Goal: Entertainment & Leisure: Consume media (video, audio)

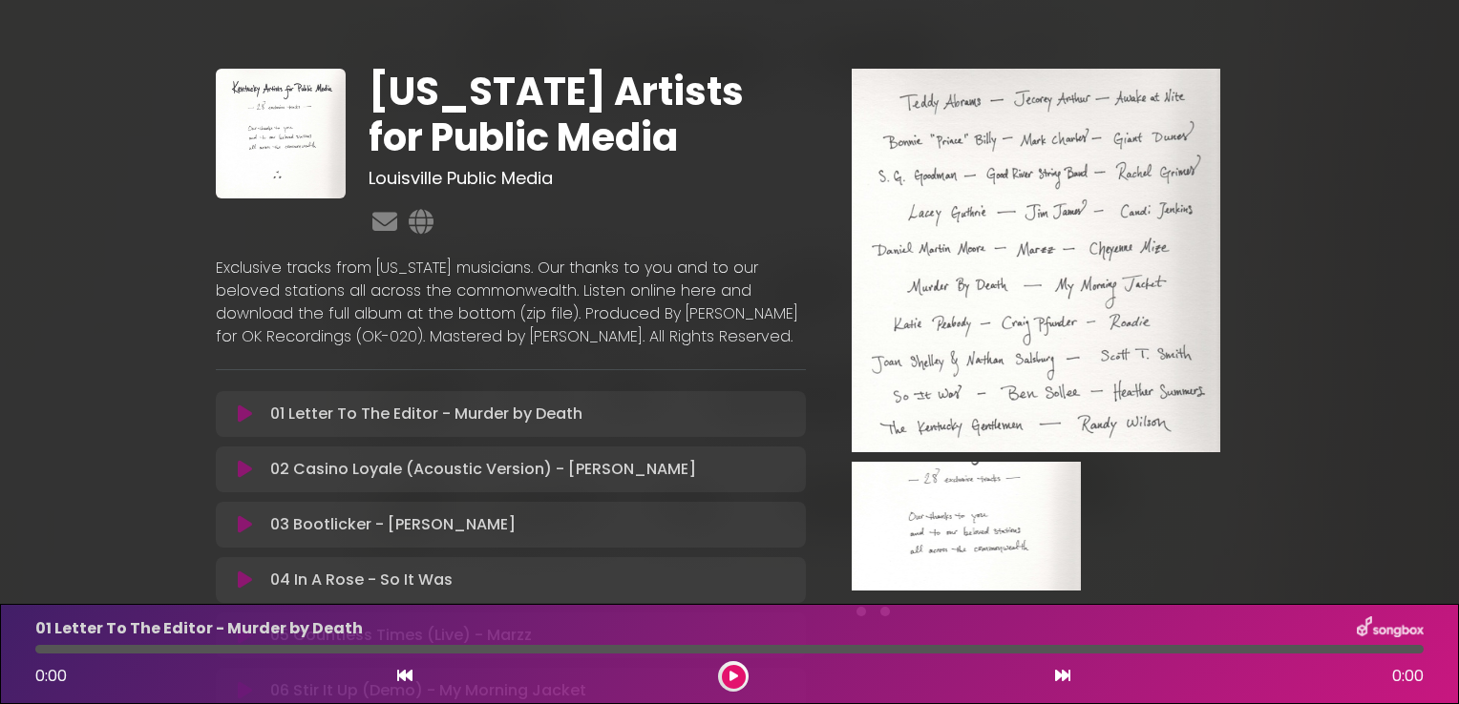
click at [734, 674] on icon at bounding box center [733, 676] width 9 height 11
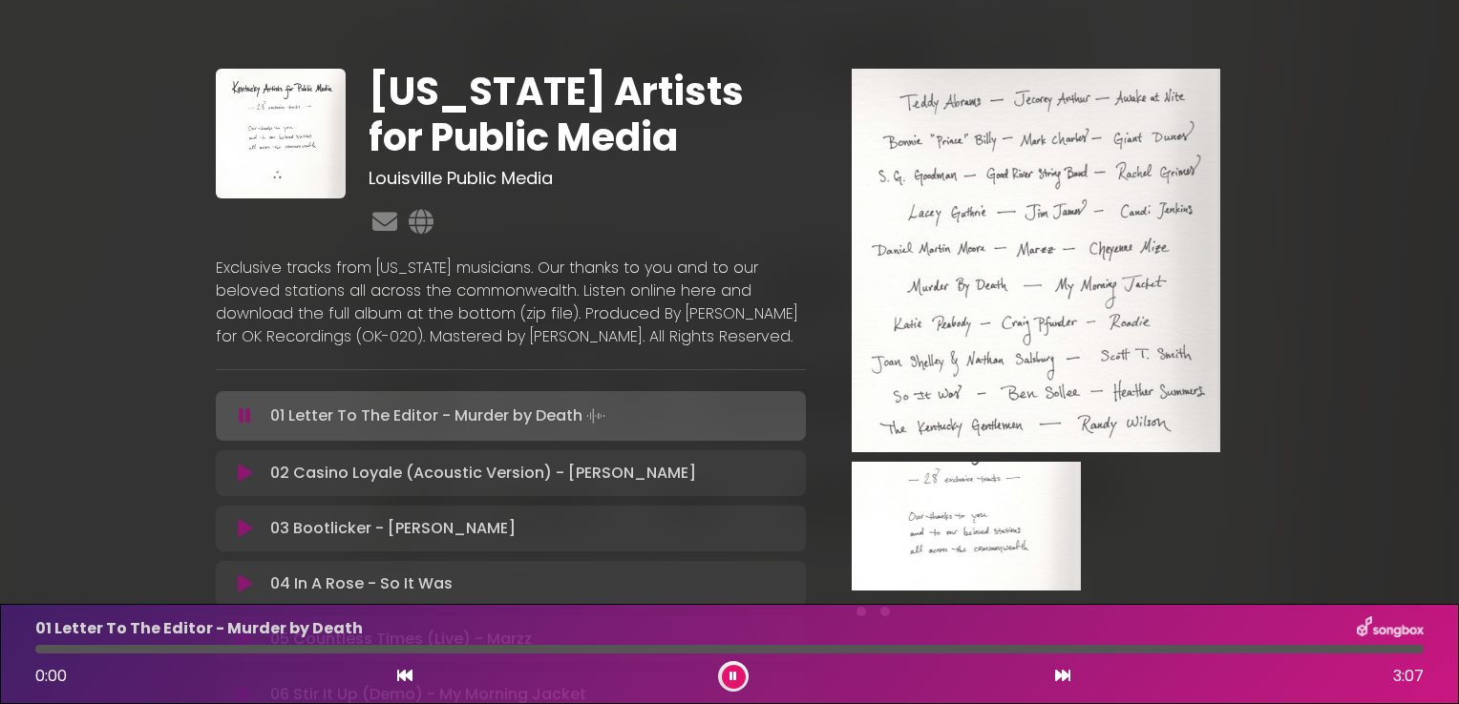
click at [734, 674] on icon at bounding box center [733, 676] width 8 height 11
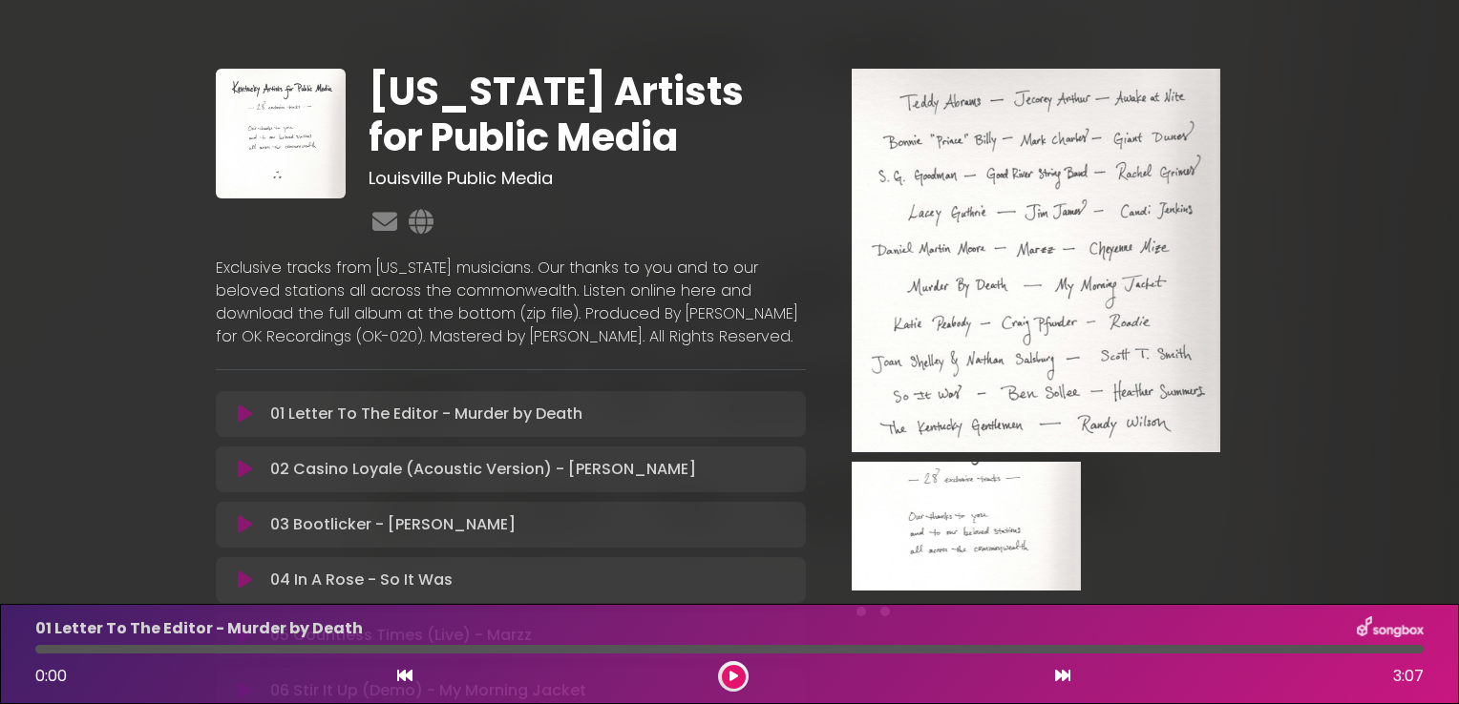
click at [734, 674] on icon at bounding box center [733, 676] width 9 height 11
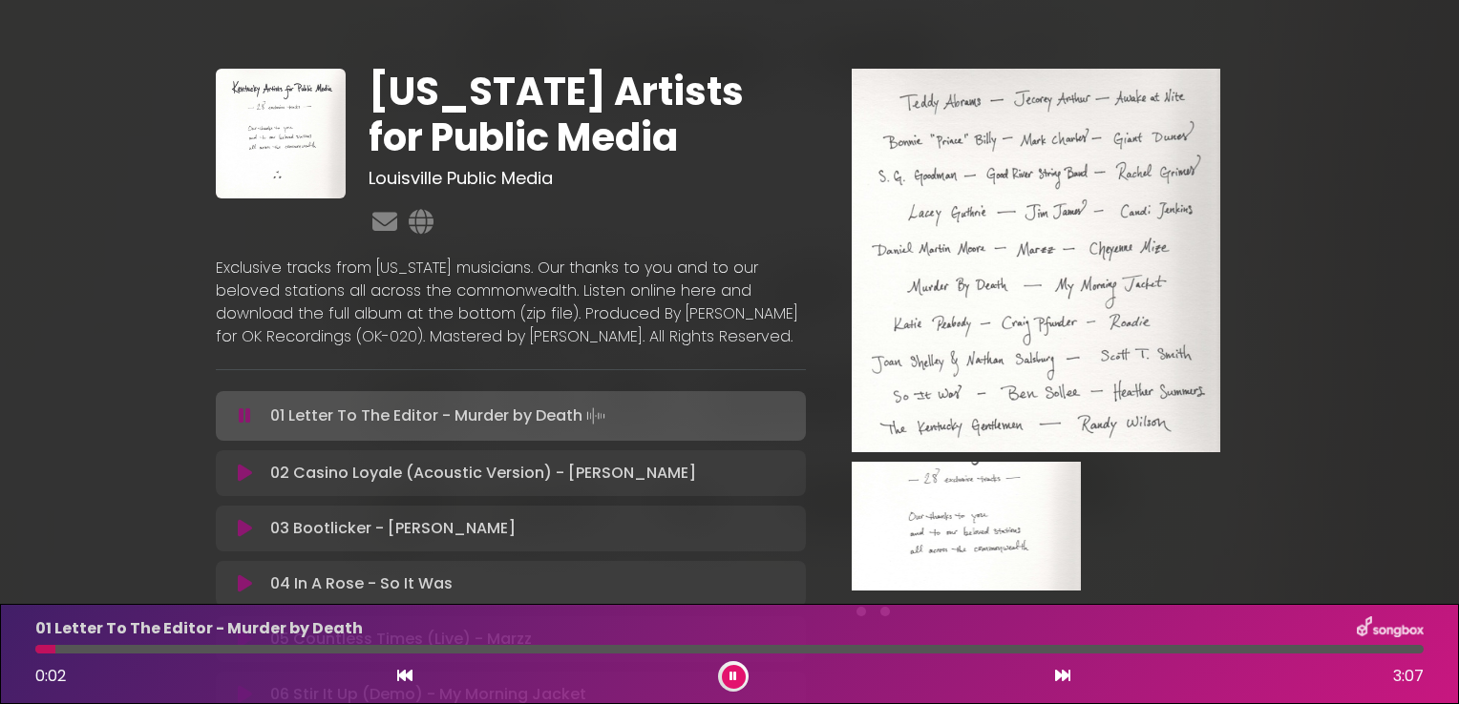
click at [734, 674] on icon at bounding box center [733, 676] width 8 height 11
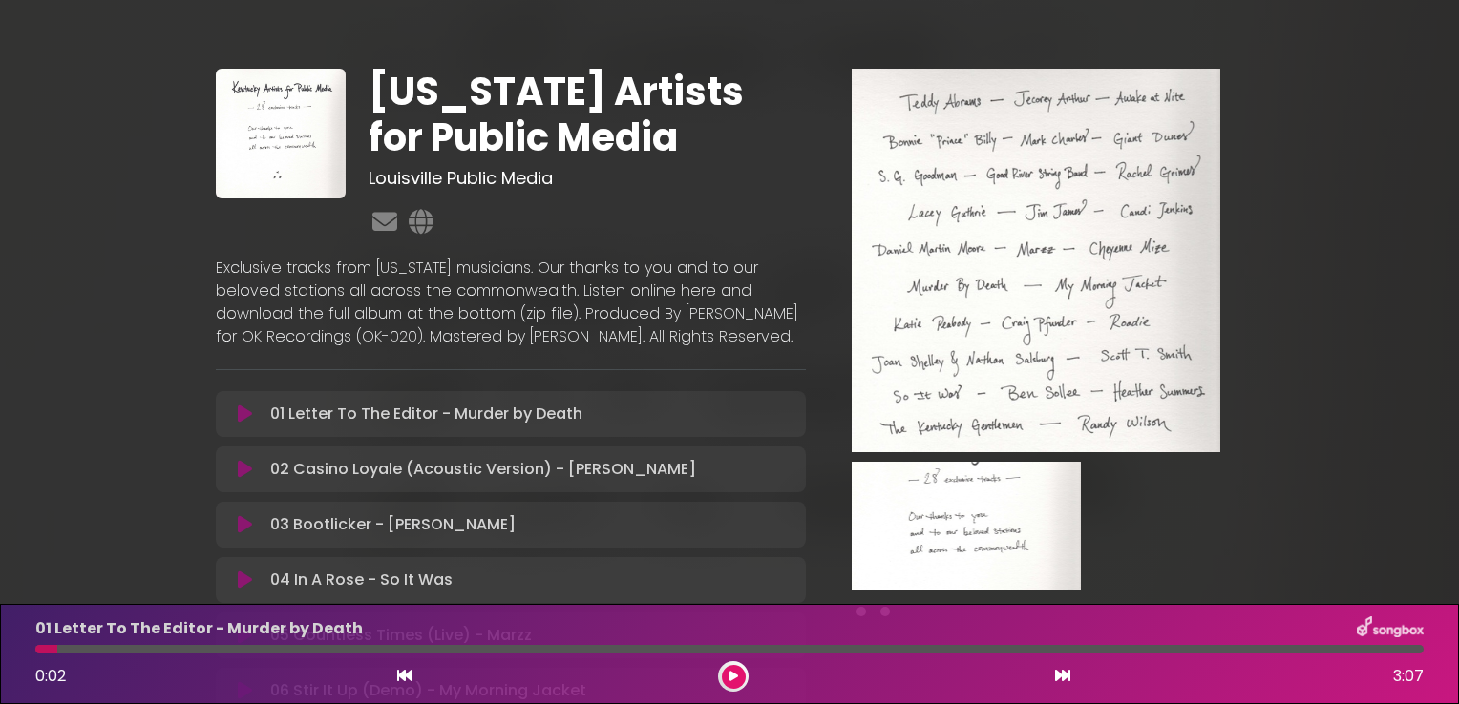
click at [734, 674] on icon at bounding box center [733, 676] width 9 height 11
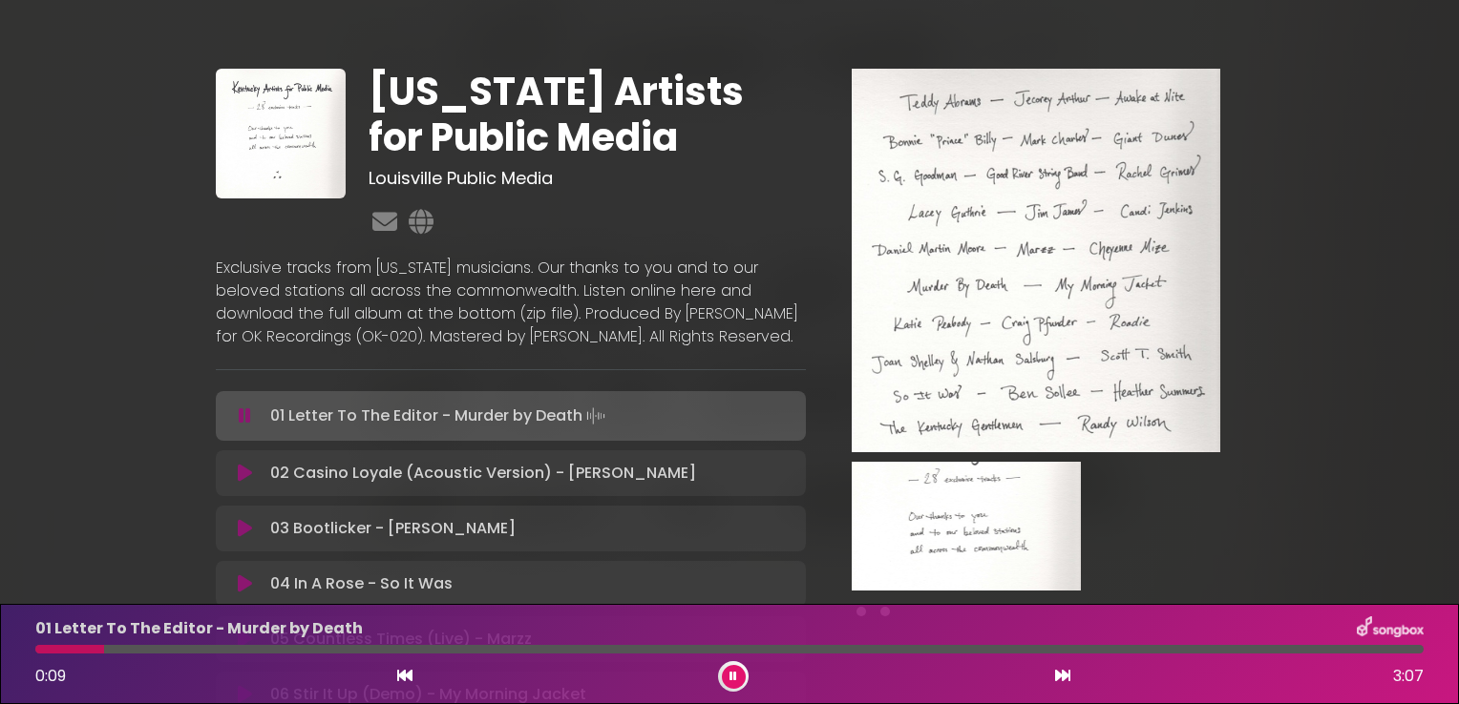
click at [1058, 677] on icon at bounding box center [1062, 675] width 15 height 15
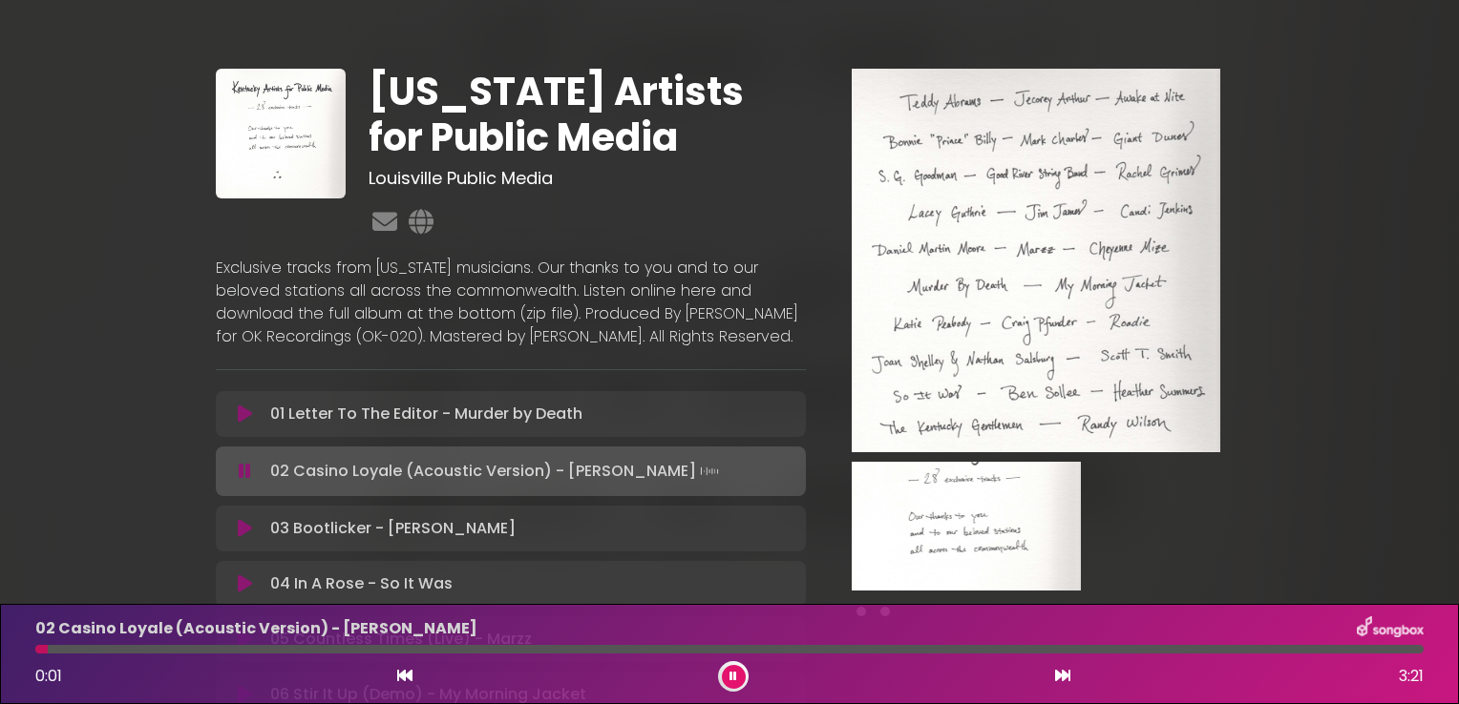
click at [1058, 677] on icon at bounding box center [1062, 675] width 15 height 15
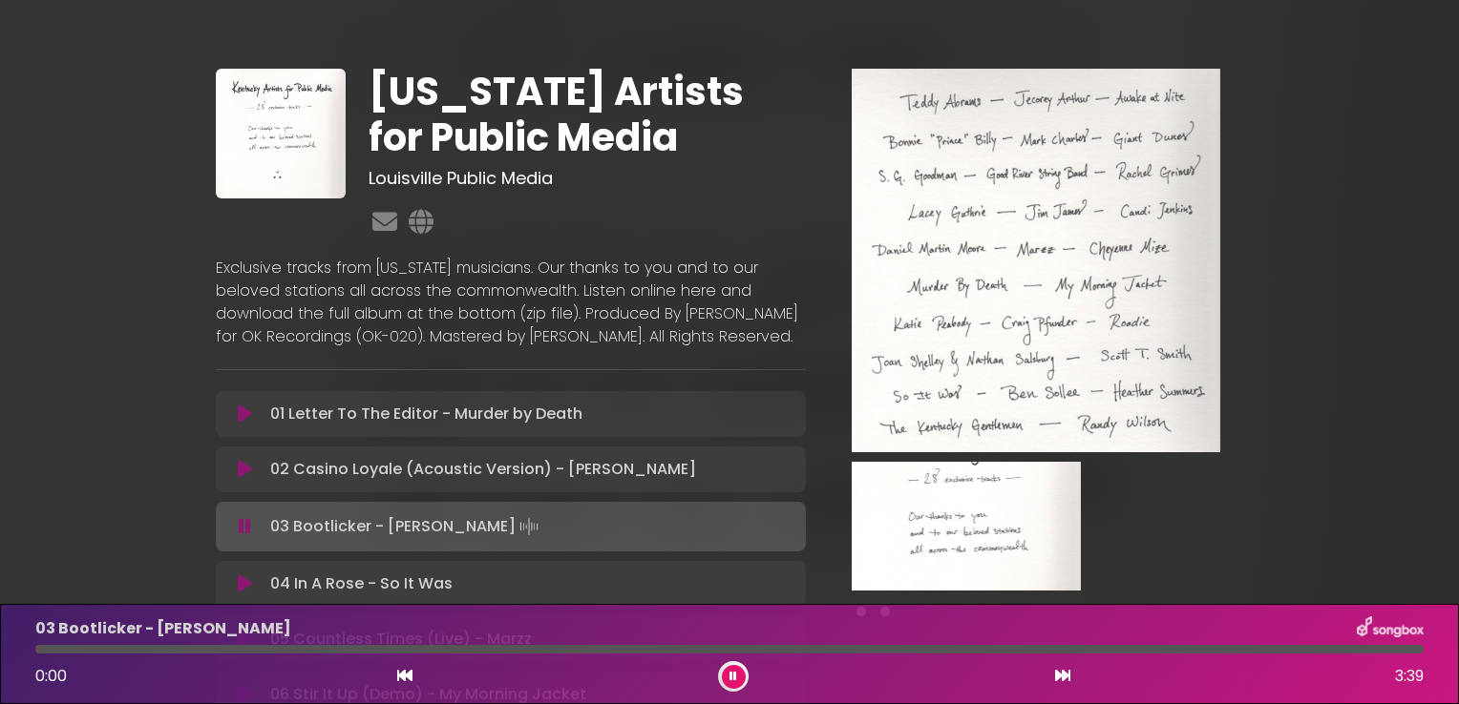
click at [1058, 677] on icon at bounding box center [1062, 675] width 15 height 15
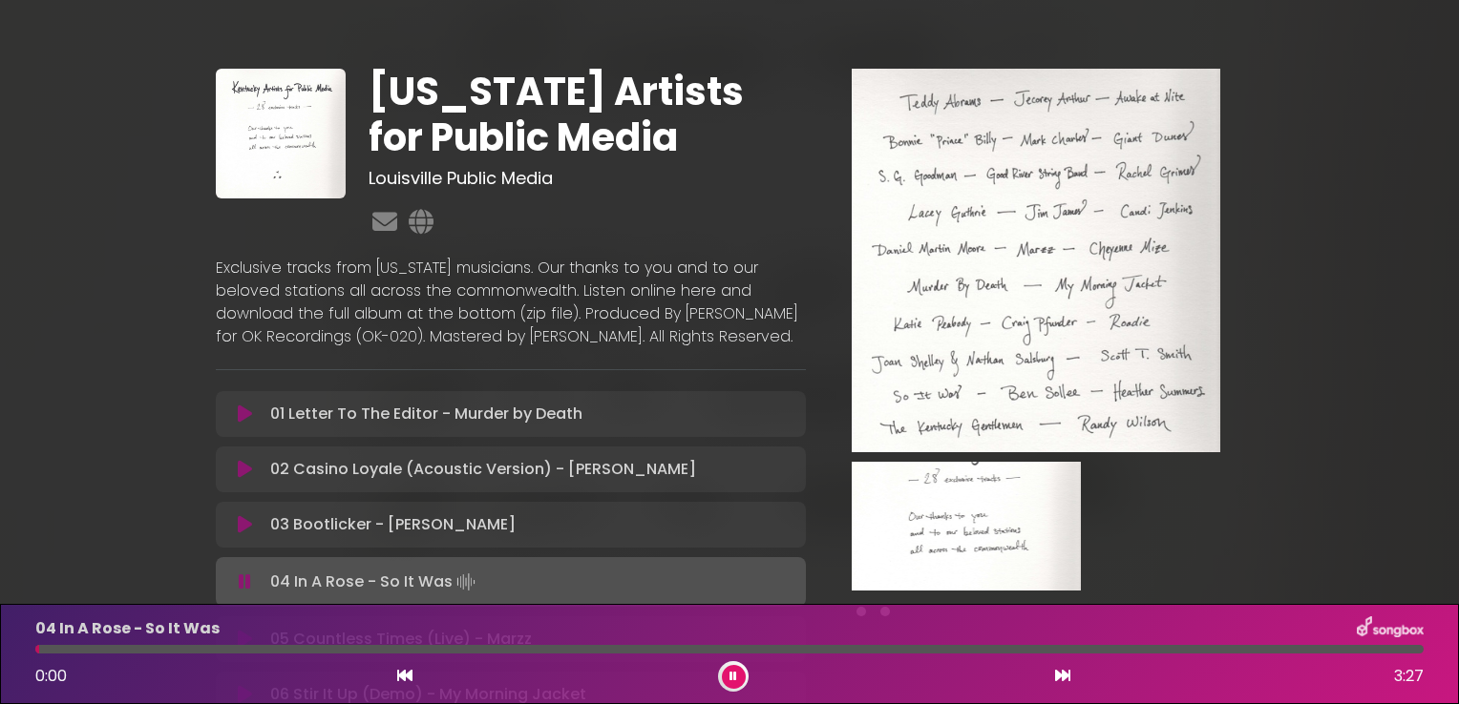
click at [1058, 677] on icon at bounding box center [1062, 675] width 15 height 15
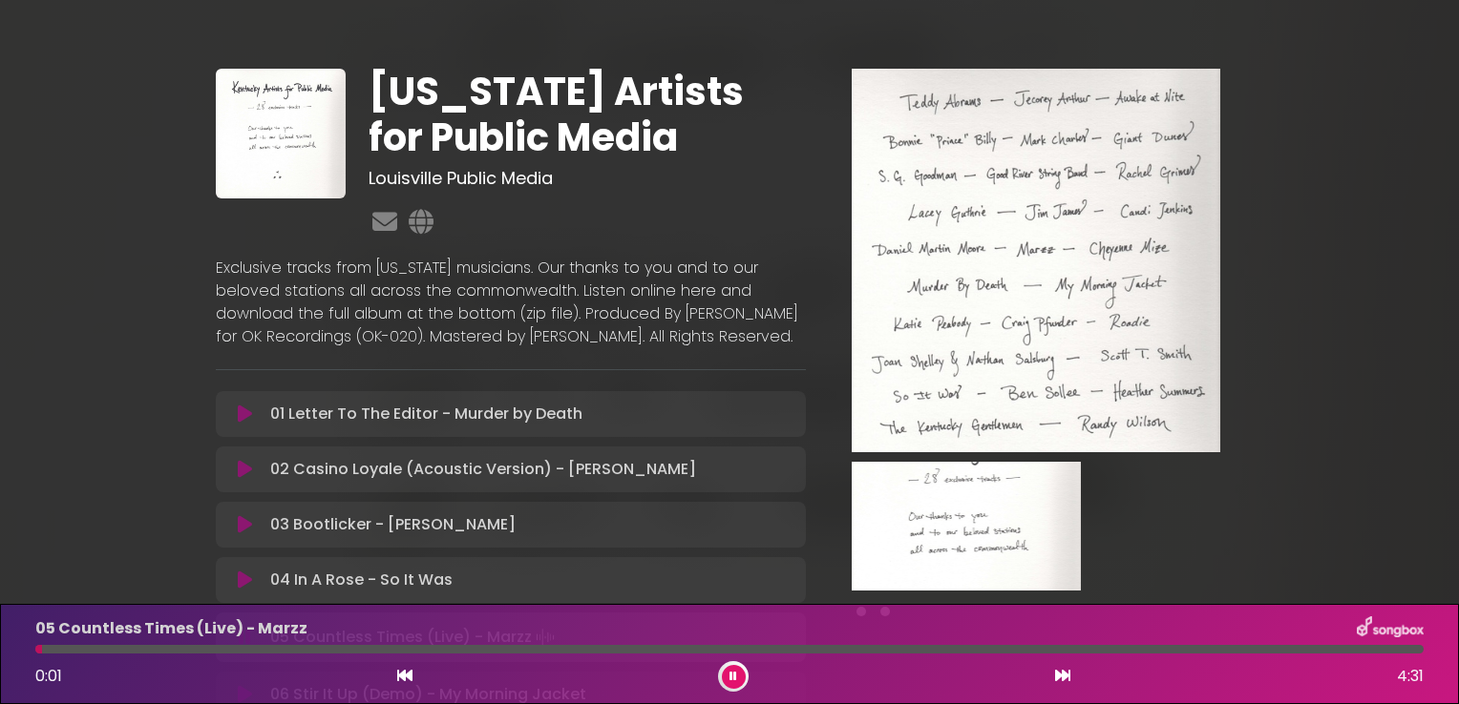
click at [1058, 677] on icon at bounding box center [1062, 675] width 15 height 15
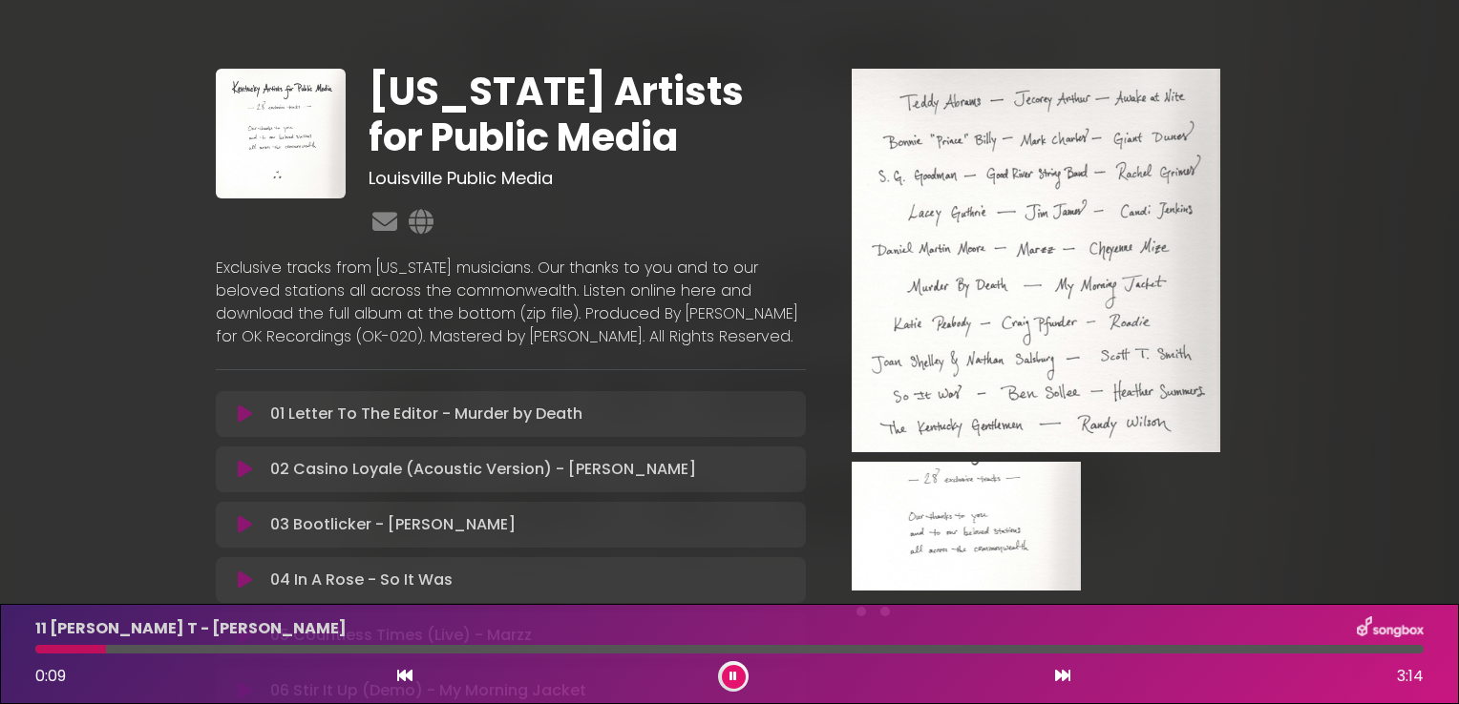
click at [733, 673] on icon at bounding box center [733, 676] width 8 height 11
